Goal: Task Accomplishment & Management: Complete application form

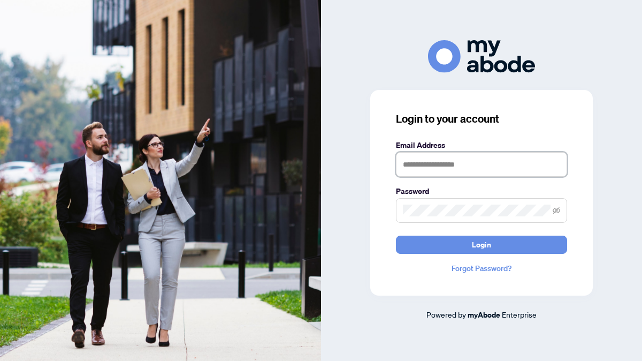
click at [420, 166] on input "text" at bounding box center [481, 164] width 171 height 25
type input "**********"
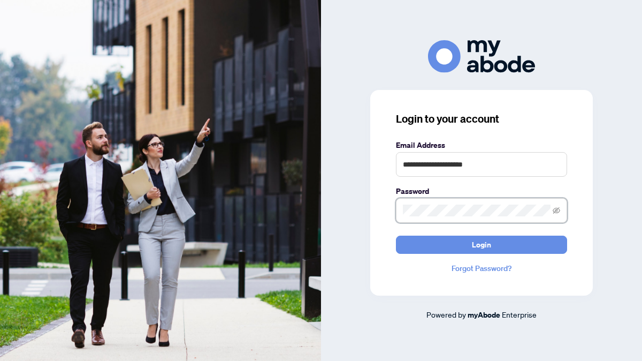
click at [396, 235] on button "Login" at bounding box center [481, 244] width 171 height 18
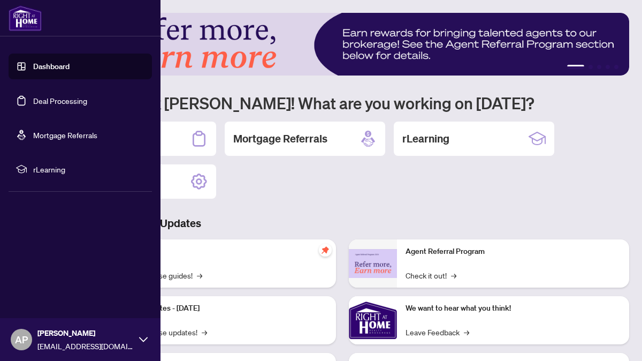
click at [37, 97] on link "Deal Processing" at bounding box center [60, 101] width 54 height 10
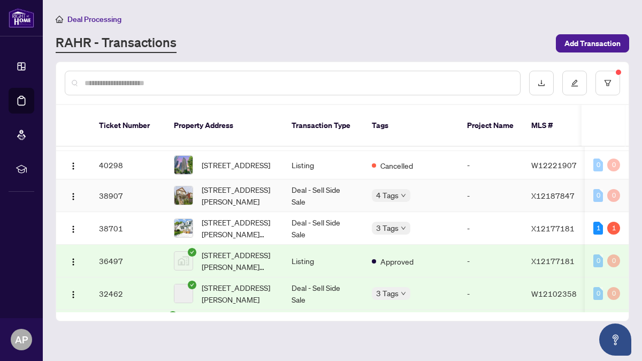
scroll to position [160, 0]
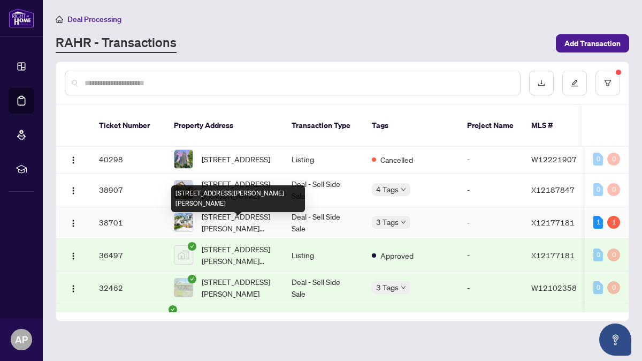
click at [226, 233] on span "[STREET_ADDRESS][PERSON_NAME][PERSON_NAME]" at bounding box center [238, 222] width 73 height 24
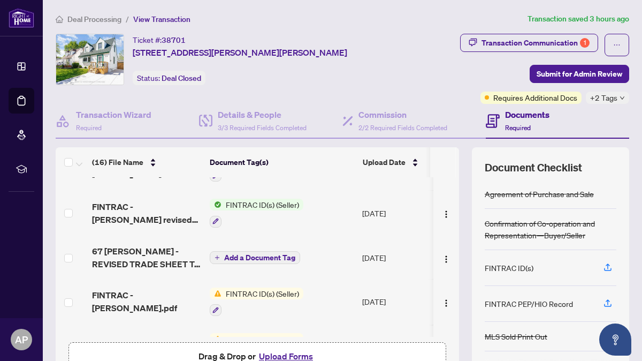
scroll to position [80, 0]
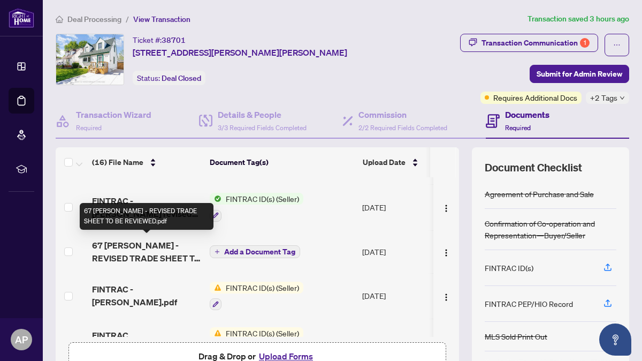
click at [160, 242] on span "67 [PERSON_NAME] - REVISED TRADE SHEET TO BE REVIEWED.pdf" at bounding box center [146, 252] width 109 height 26
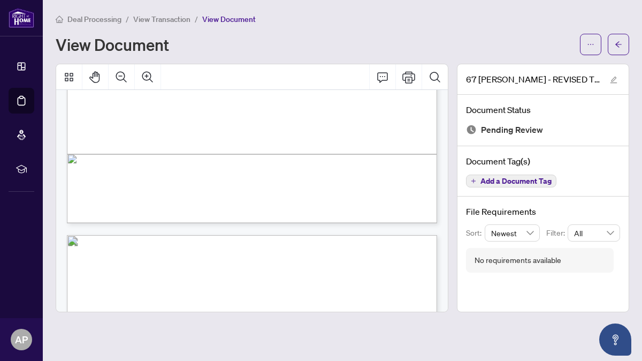
scroll to position [354, 0]
click at [589, 39] on span "button" at bounding box center [590, 44] width 7 height 17
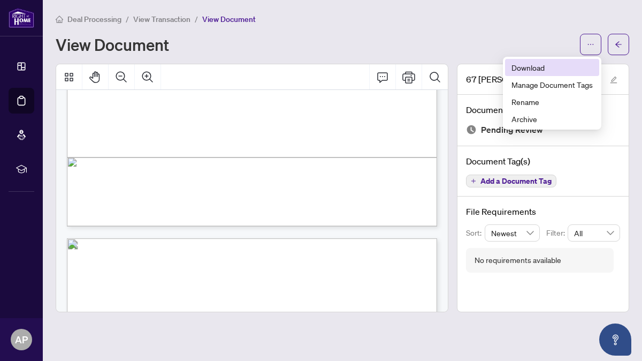
click at [540, 63] on span "Download" at bounding box center [551, 68] width 81 height 12
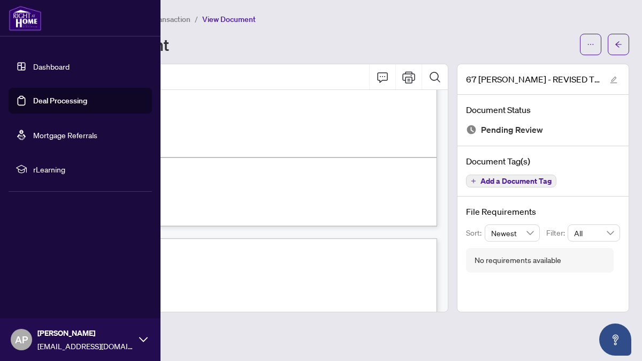
click at [44, 103] on link "Deal Processing" at bounding box center [60, 101] width 54 height 10
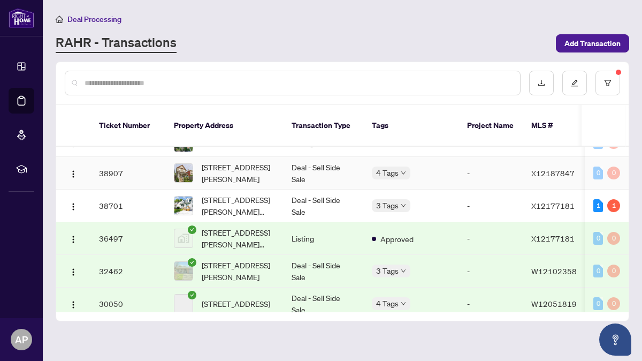
scroll to position [178, 0]
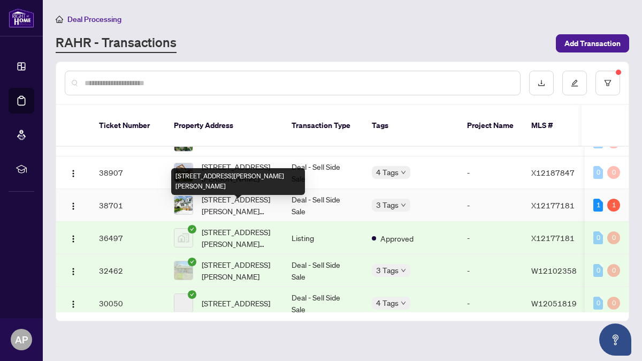
click at [217, 214] on span "[STREET_ADDRESS][PERSON_NAME][PERSON_NAME]" at bounding box center [238, 205] width 73 height 24
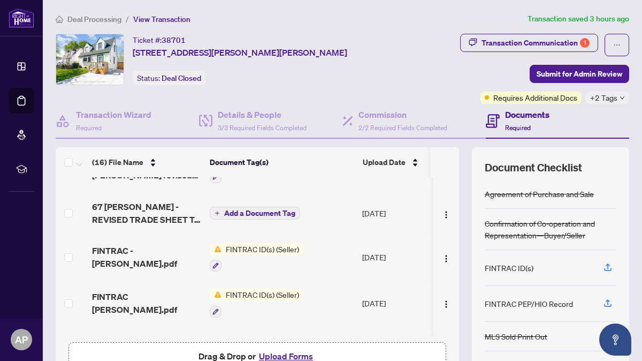
scroll to position [181, 0]
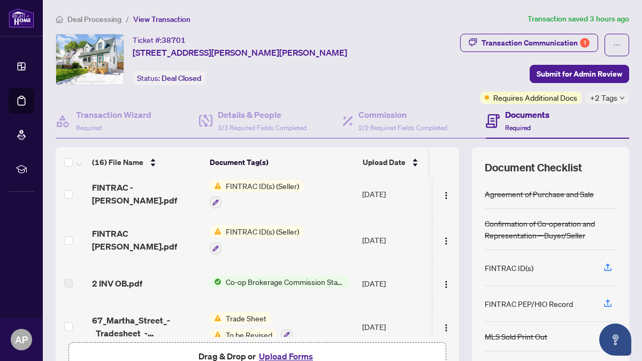
click at [277, 356] on button "Upload Forms" at bounding box center [286, 356] width 60 height 14
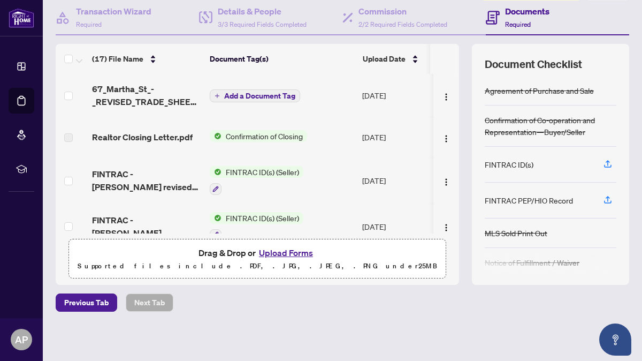
scroll to position [0, 0]
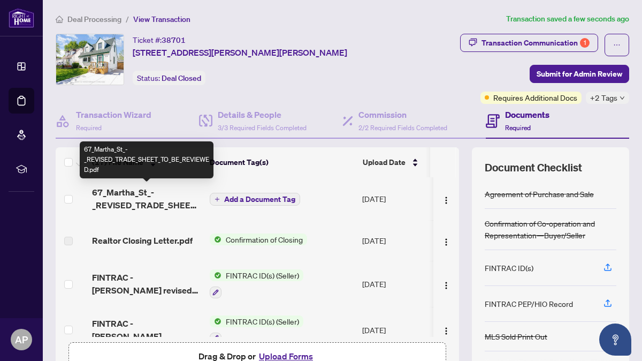
click at [165, 200] on span "67_Martha_St_-_REVISED_TRADE_SHEET_TO_BE_REVIEWED.pdf" at bounding box center [146, 199] width 109 height 26
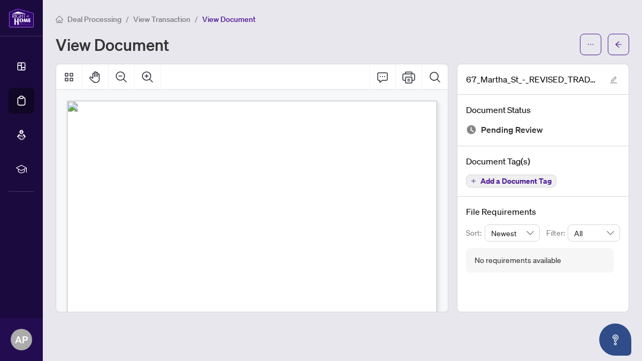
click at [185, 14] on span "View Transaction" at bounding box center [161, 19] width 57 height 10
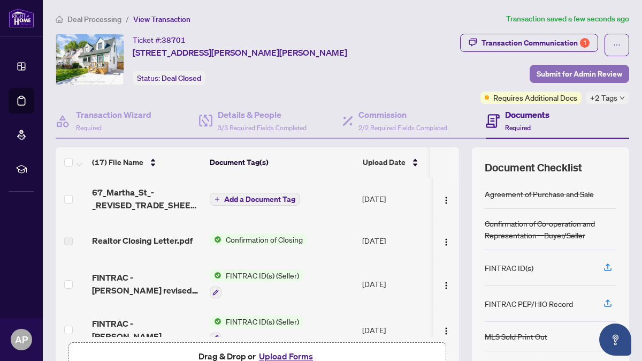
click at [572, 71] on span "Submit for Admin Review" at bounding box center [580, 73] width 86 height 17
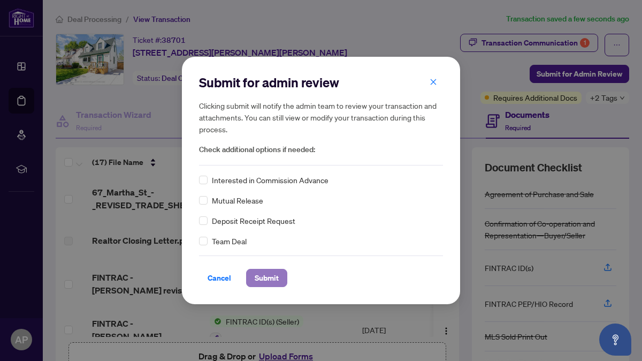
click at [265, 279] on span "Submit" at bounding box center [267, 277] width 24 height 17
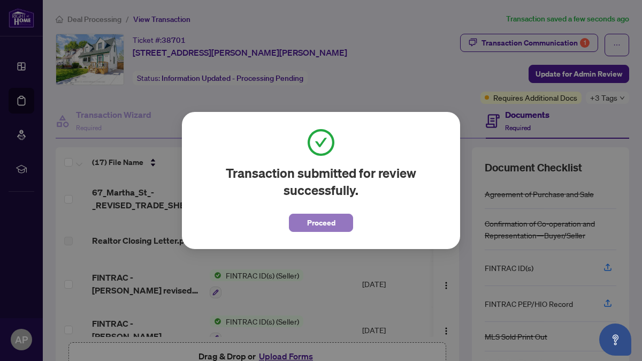
click at [302, 222] on button "Proceed" at bounding box center [321, 222] width 64 height 18
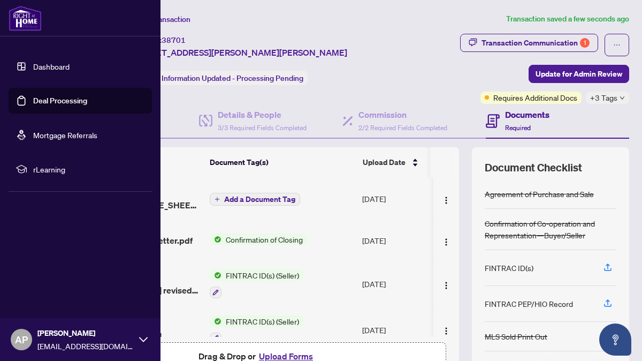
click at [41, 102] on link "Deal Processing" at bounding box center [60, 101] width 54 height 10
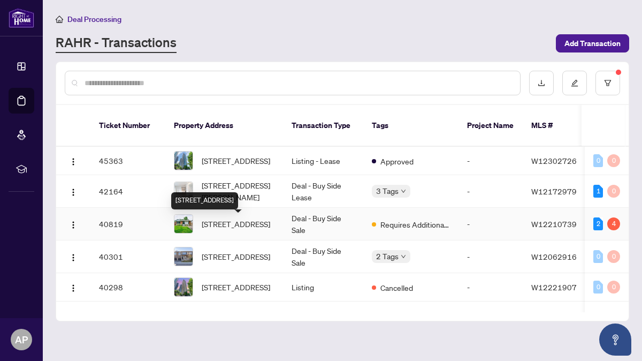
scroll to position [31, 0]
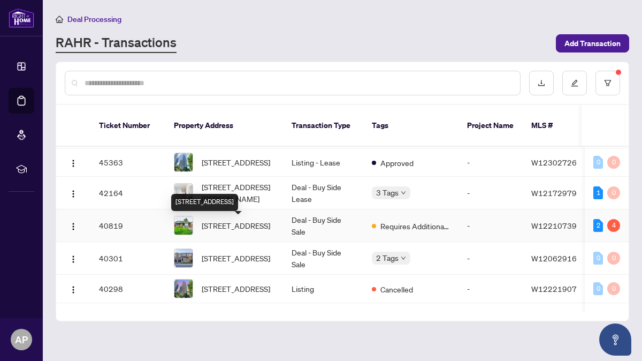
click at [234, 227] on span "[STREET_ADDRESS]" at bounding box center [236, 225] width 68 height 12
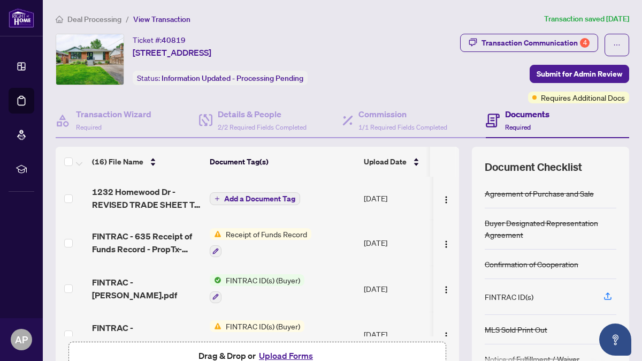
click at [111, 18] on span "Deal Processing" at bounding box center [94, 19] width 54 height 10
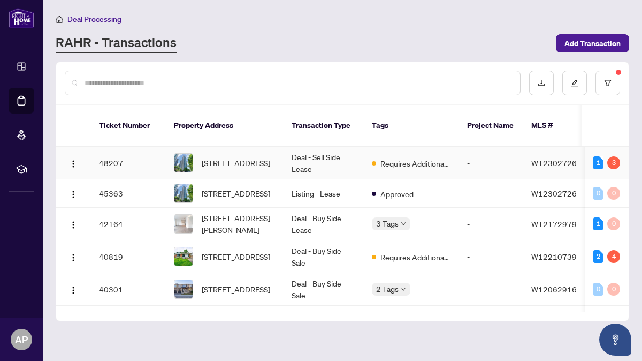
click at [310, 163] on td "Deal - Sell Side Lease" at bounding box center [323, 163] width 80 height 33
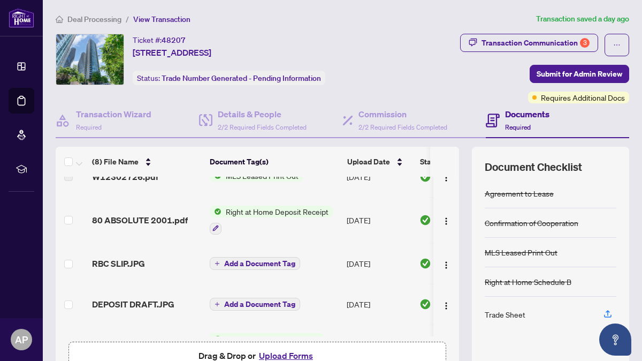
scroll to position [110, 0]
click at [162, 213] on span "80 ABSOLUTE 2001.pdf" at bounding box center [140, 219] width 96 height 13
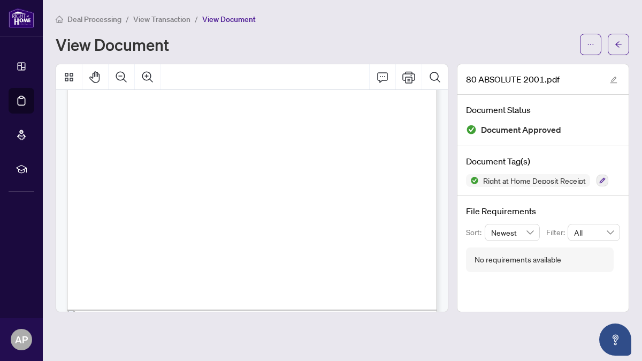
scroll to position [118, 0]
click at [583, 40] on button "button" at bounding box center [590, 44] width 21 height 21
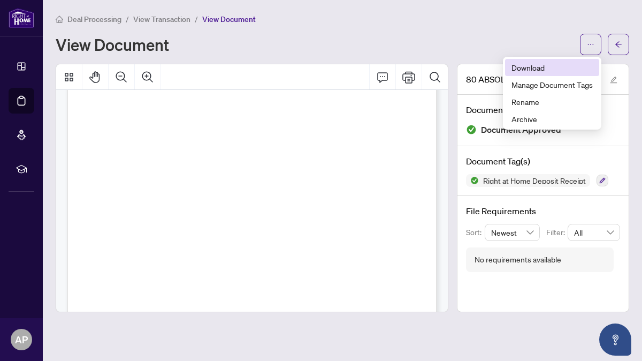
click at [547, 65] on span "Download" at bounding box center [551, 68] width 81 height 12
